Goal: Ask a question

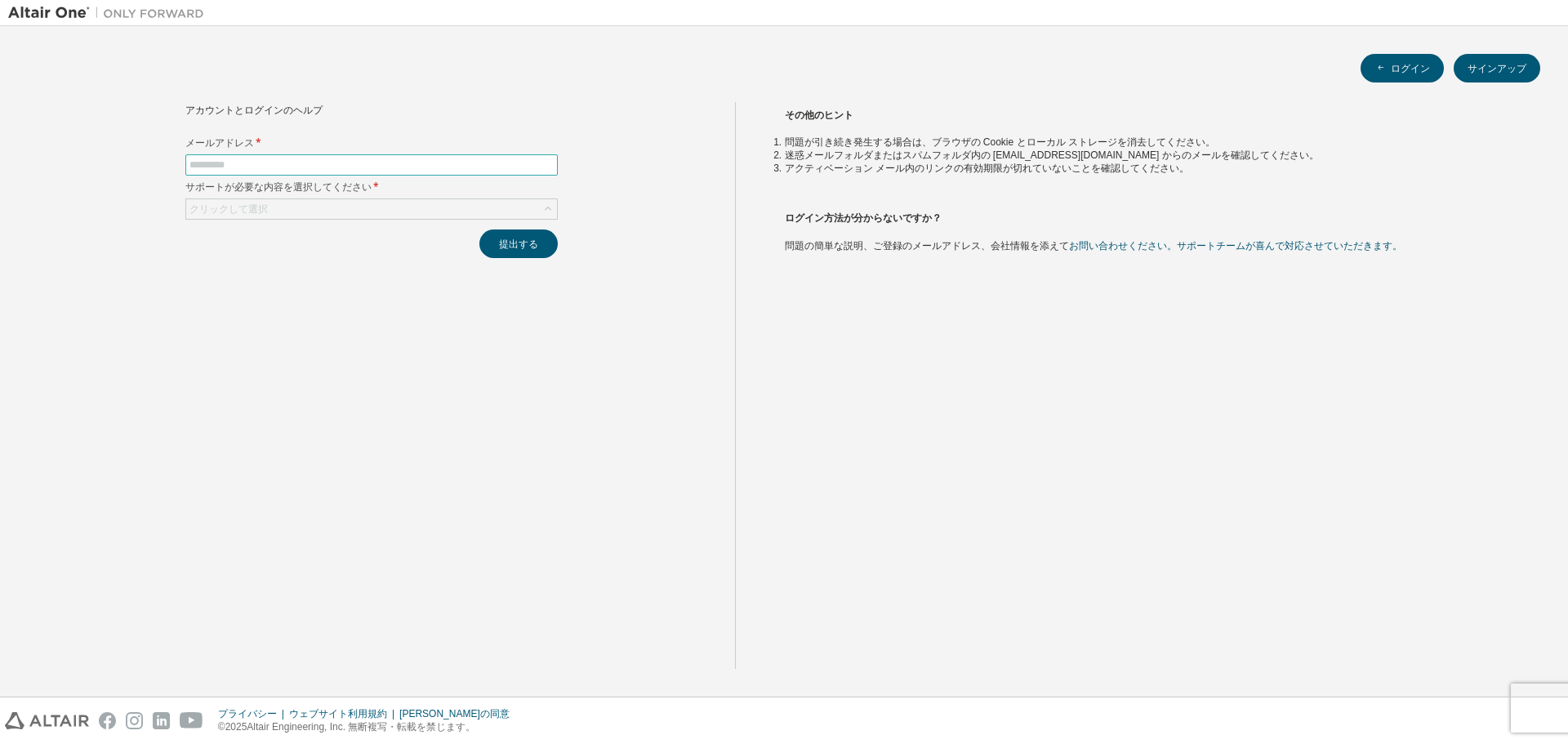
click at [528, 159] on input "text" at bounding box center [371, 165] width 364 height 13
type input "**********"
click at [541, 213] on icon at bounding box center [548, 209] width 16 height 16
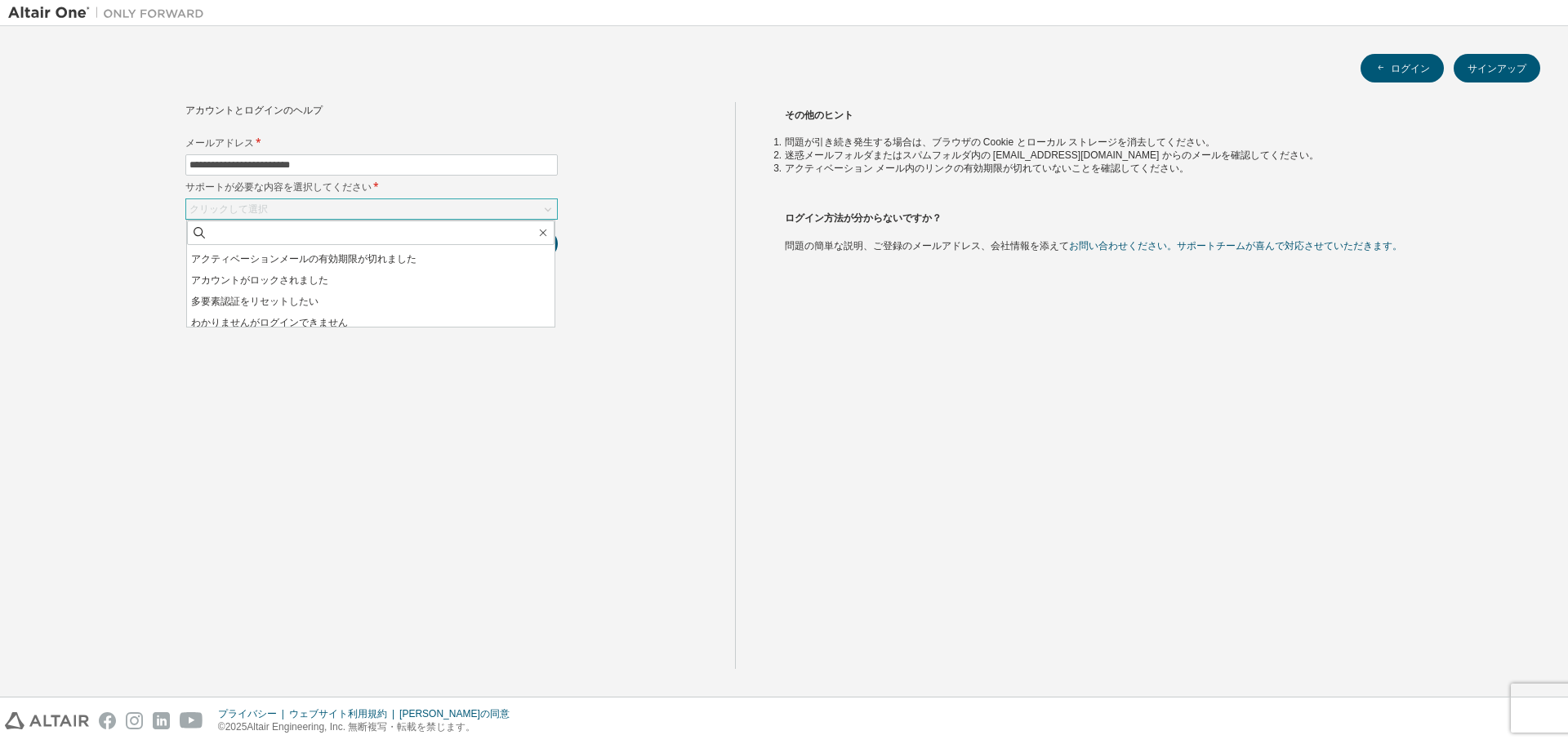
scroll to position [46, 0]
click at [494, 315] on li "わかりませんがログインできません" at bounding box center [370, 316] width 367 height 21
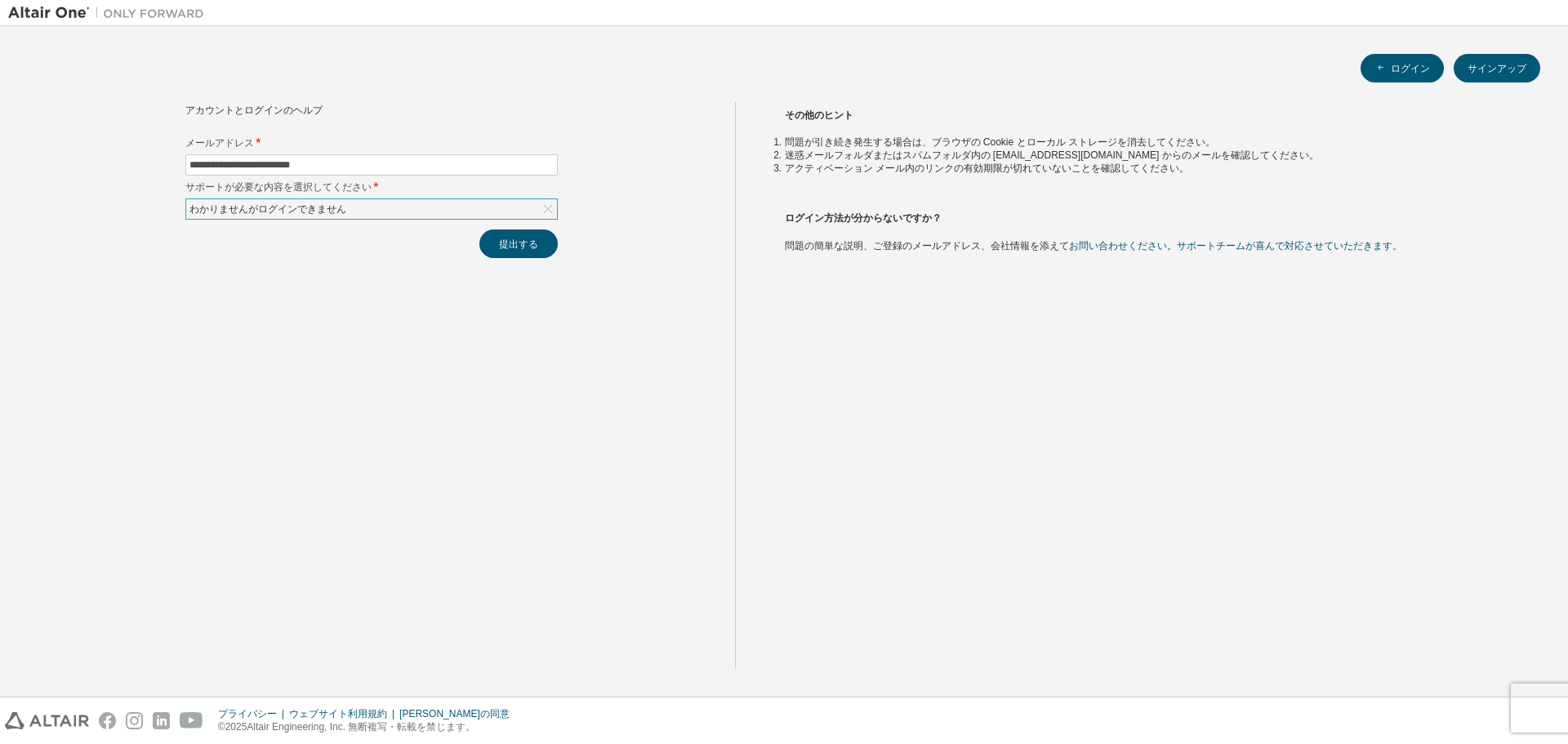
click at [551, 215] on icon at bounding box center [548, 209] width 16 height 16
